Goal: Check status

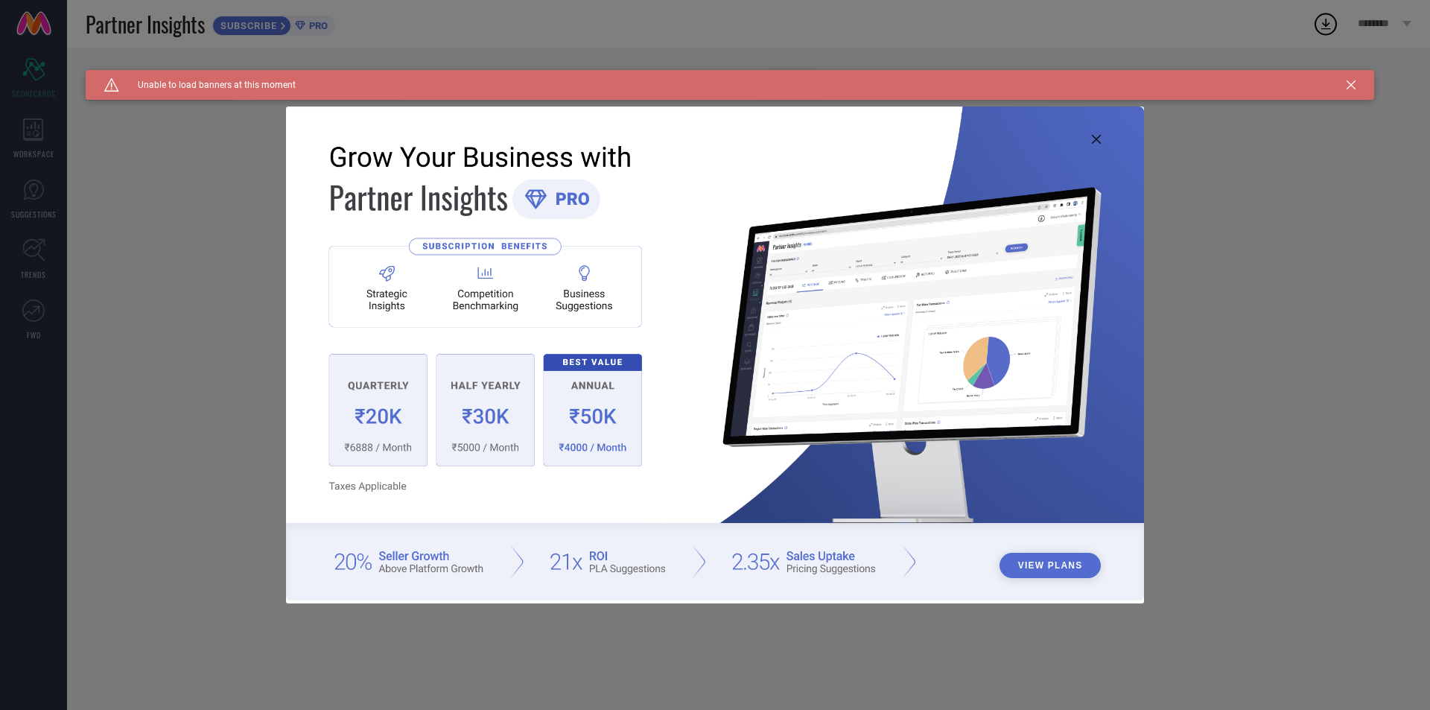
type input "All"
click at [1347, 83] on icon at bounding box center [1351, 84] width 9 height 9
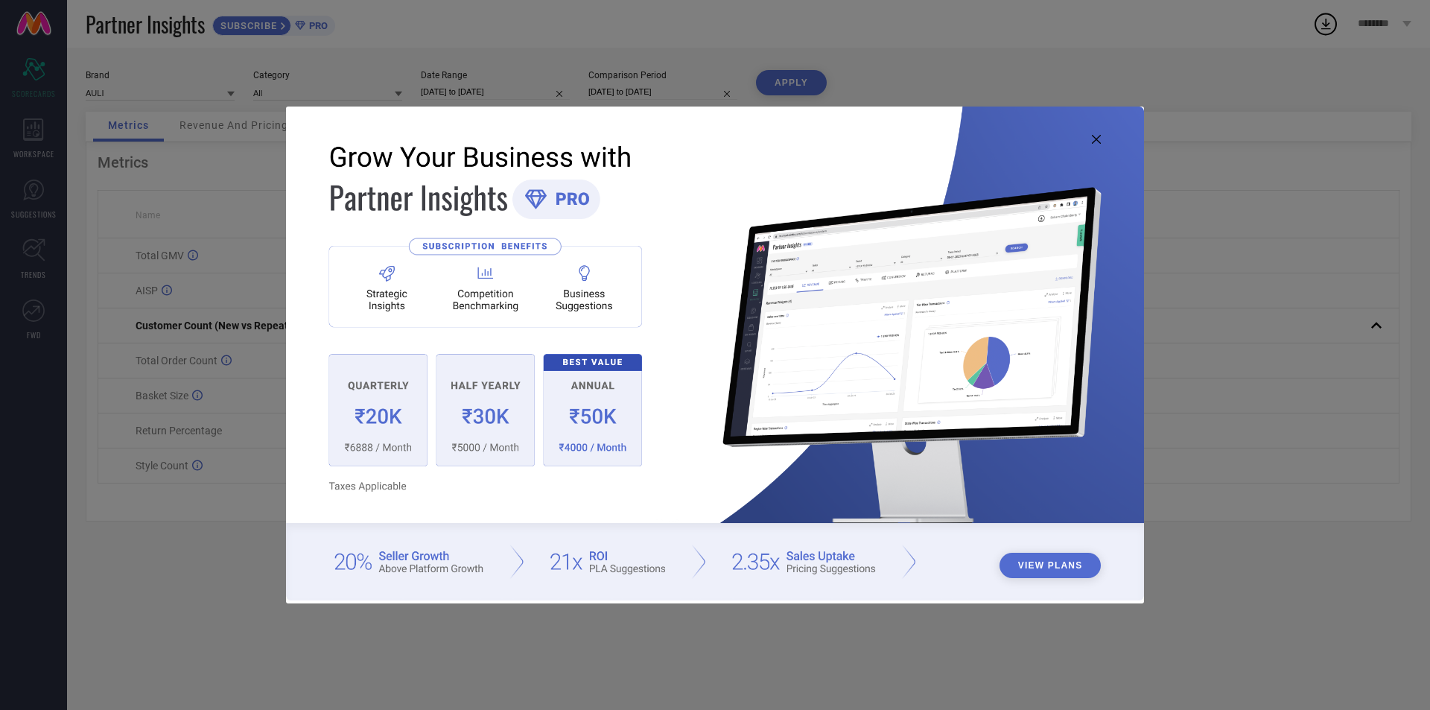
click at [1093, 138] on icon at bounding box center [1096, 139] width 9 height 9
